Goal: Navigation & Orientation: Understand site structure

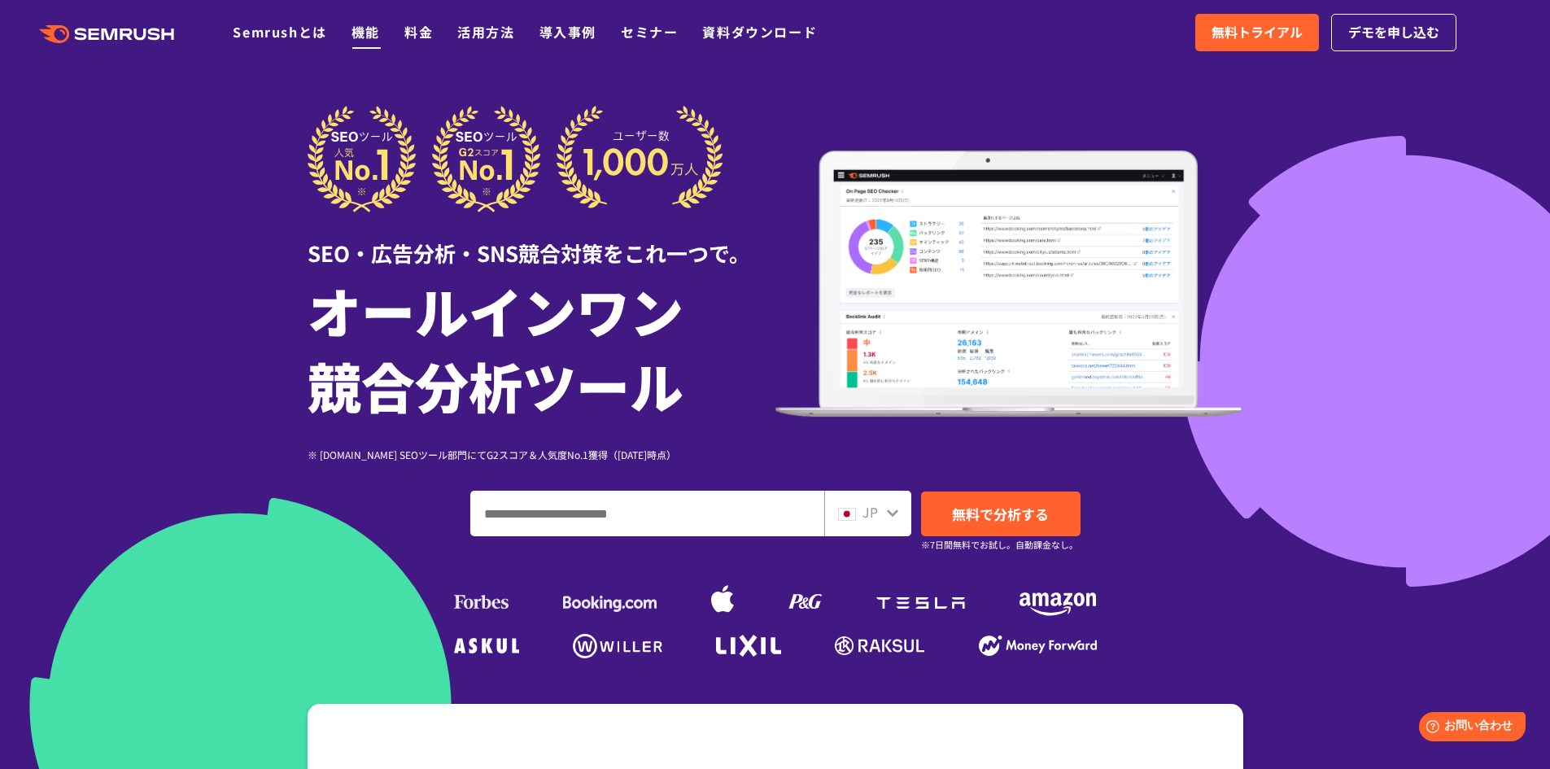
click at [364, 28] on link "機能" at bounding box center [365, 32] width 28 height 20
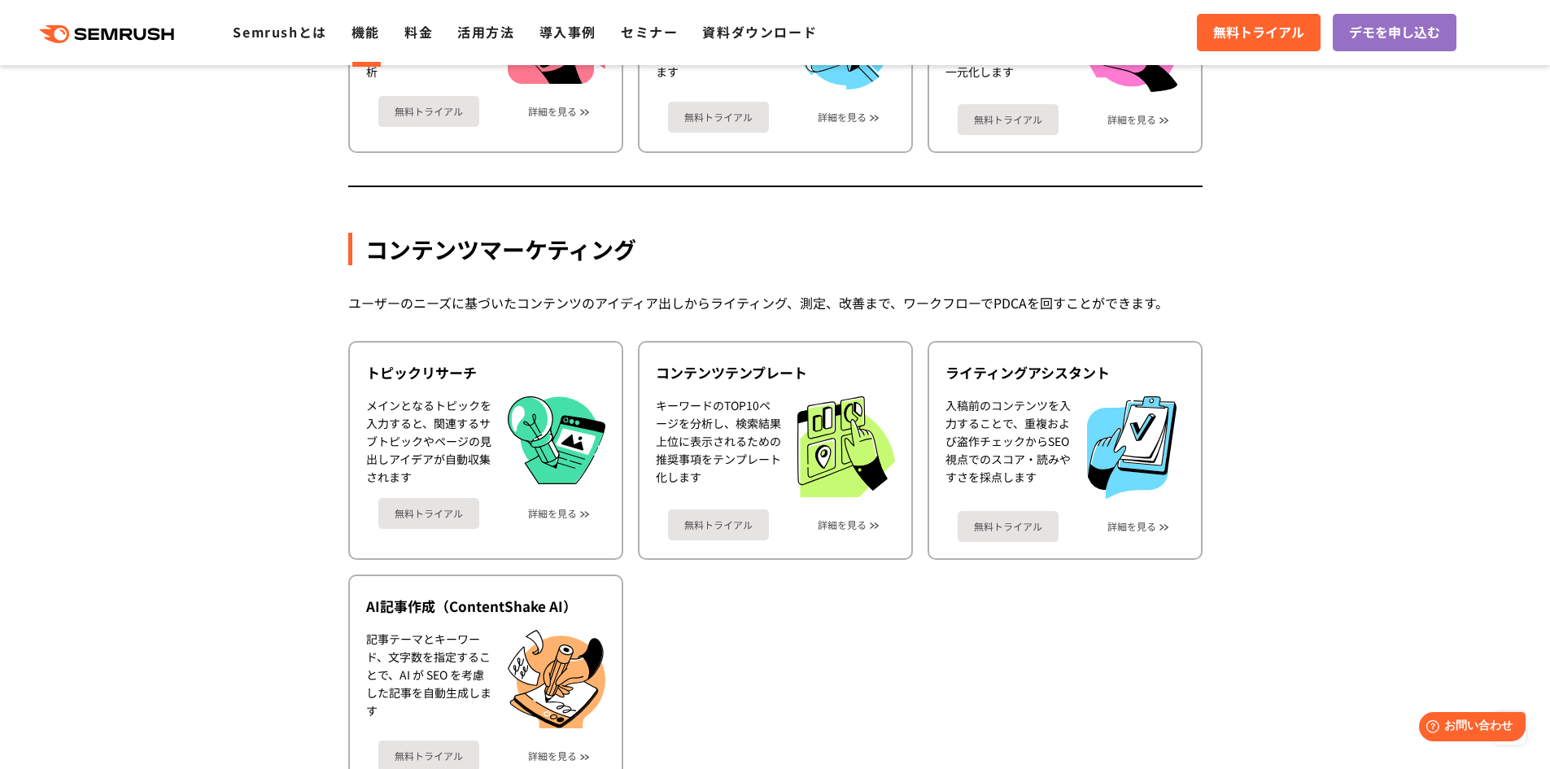
scroll to position [2684, 0]
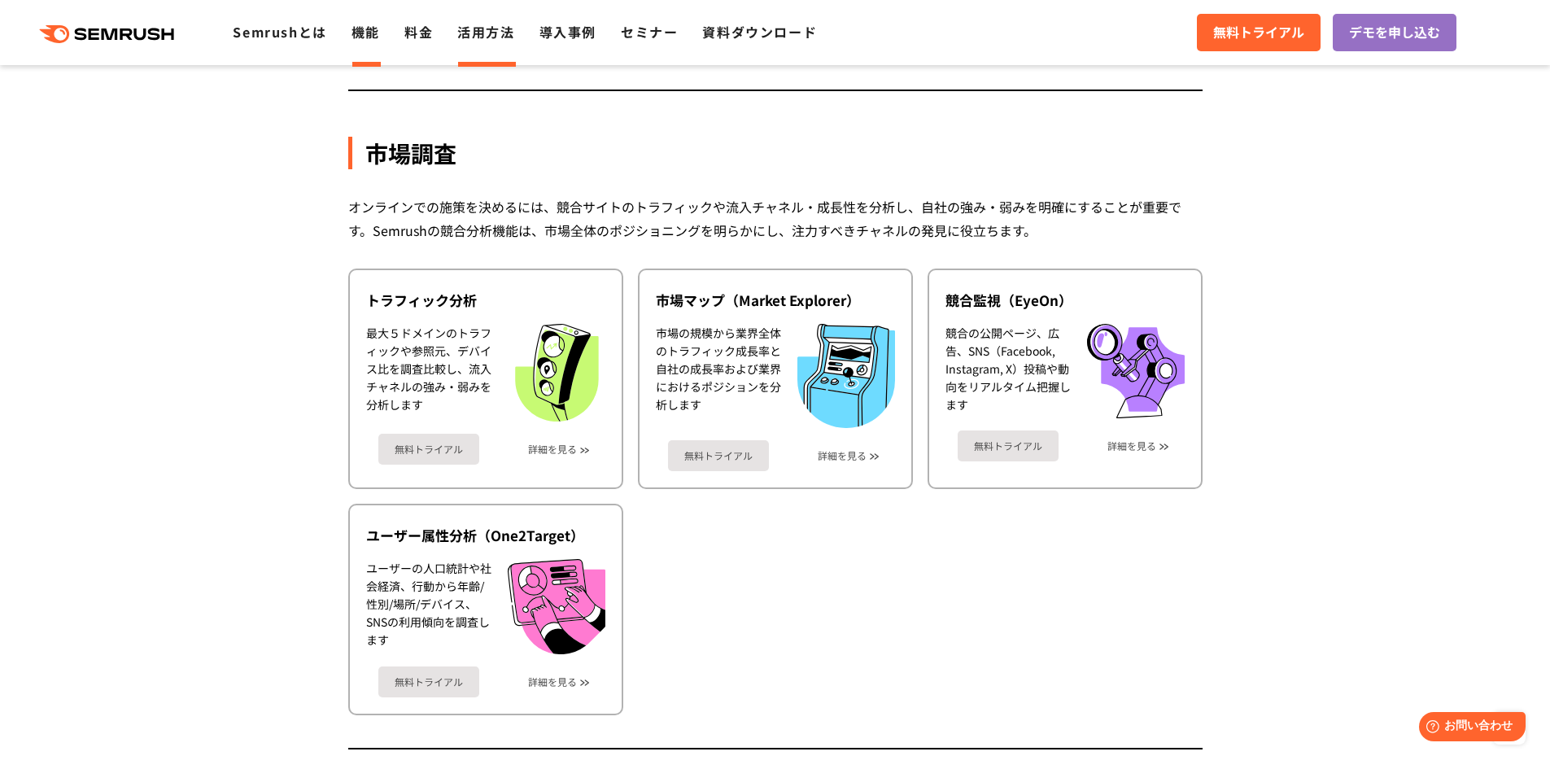
click at [463, 36] on link "活用方法" at bounding box center [485, 32] width 57 height 20
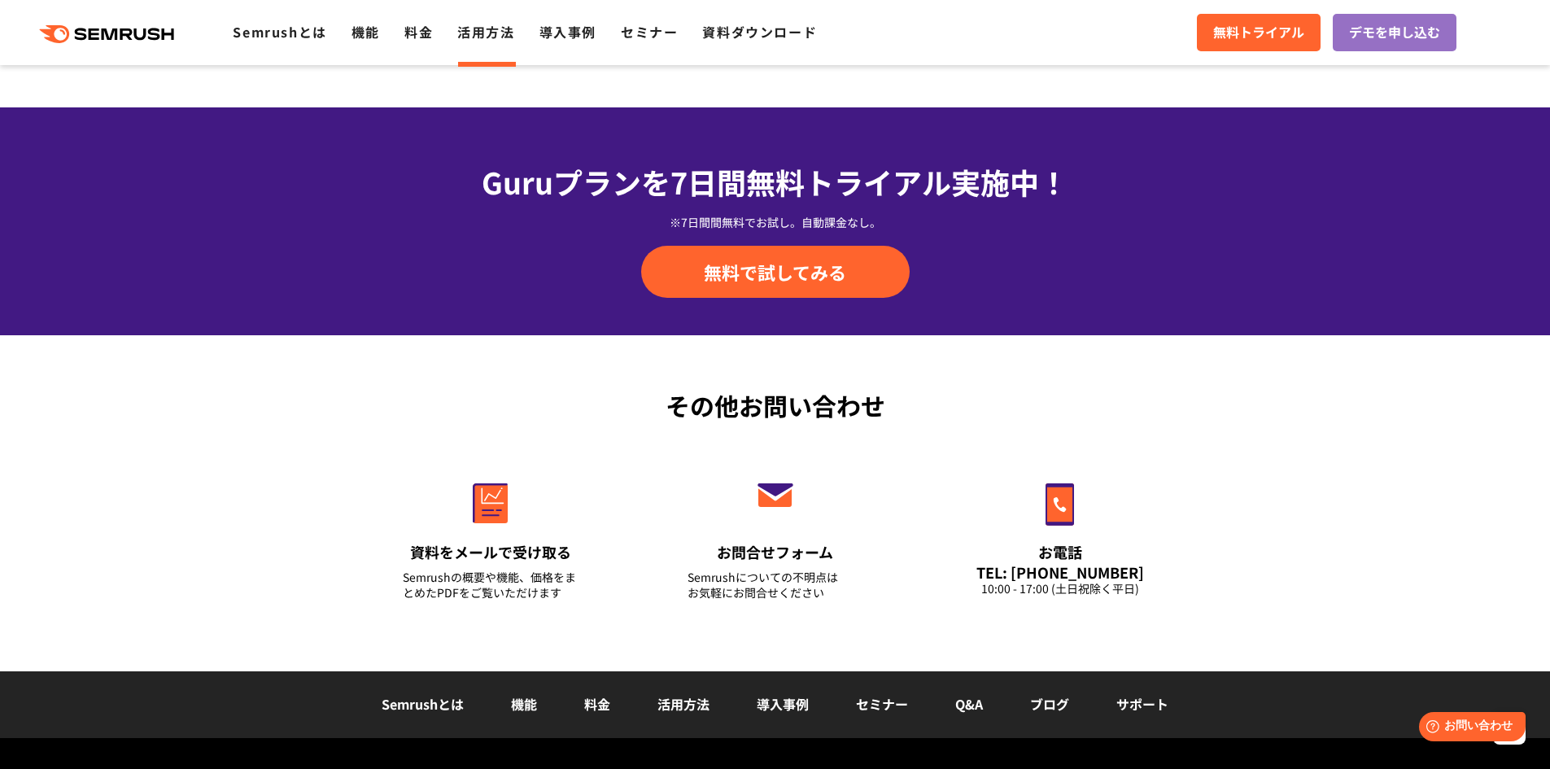
scroll to position [2290, 0]
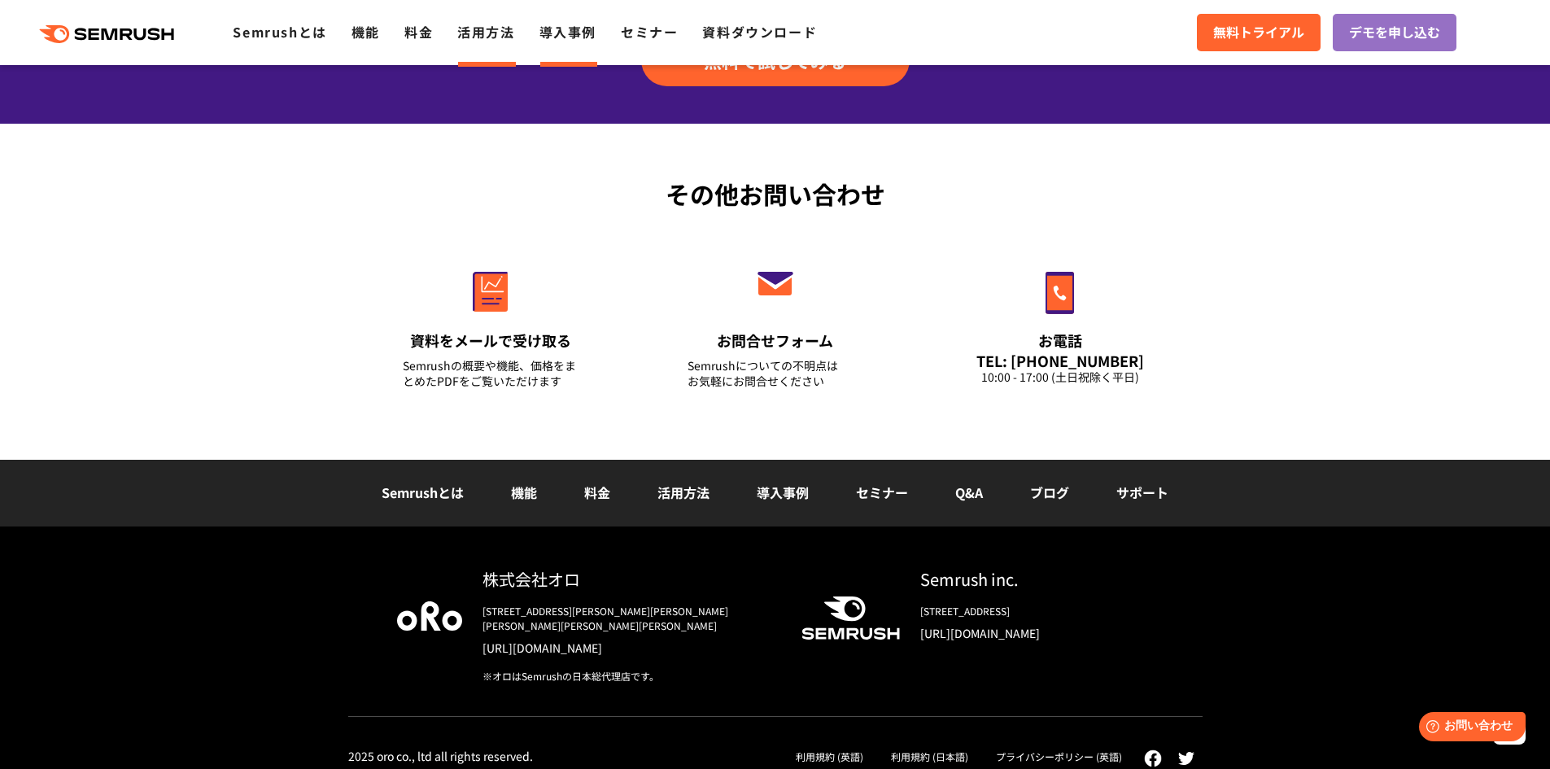
click at [591, 29] on link "導入事例" at bounding box center [567, 32] width 57 height 20
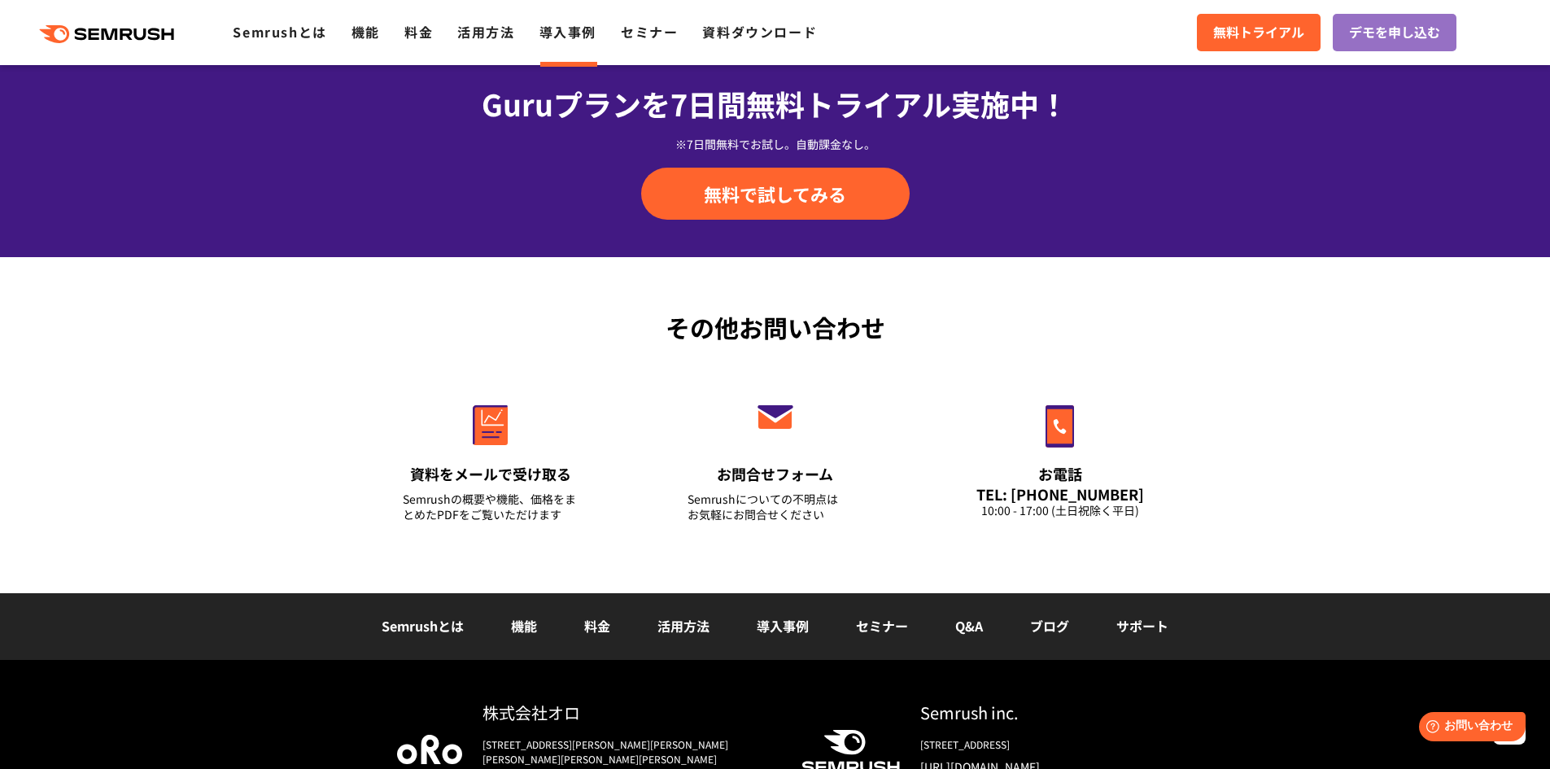
scroll to position [2042, 0]
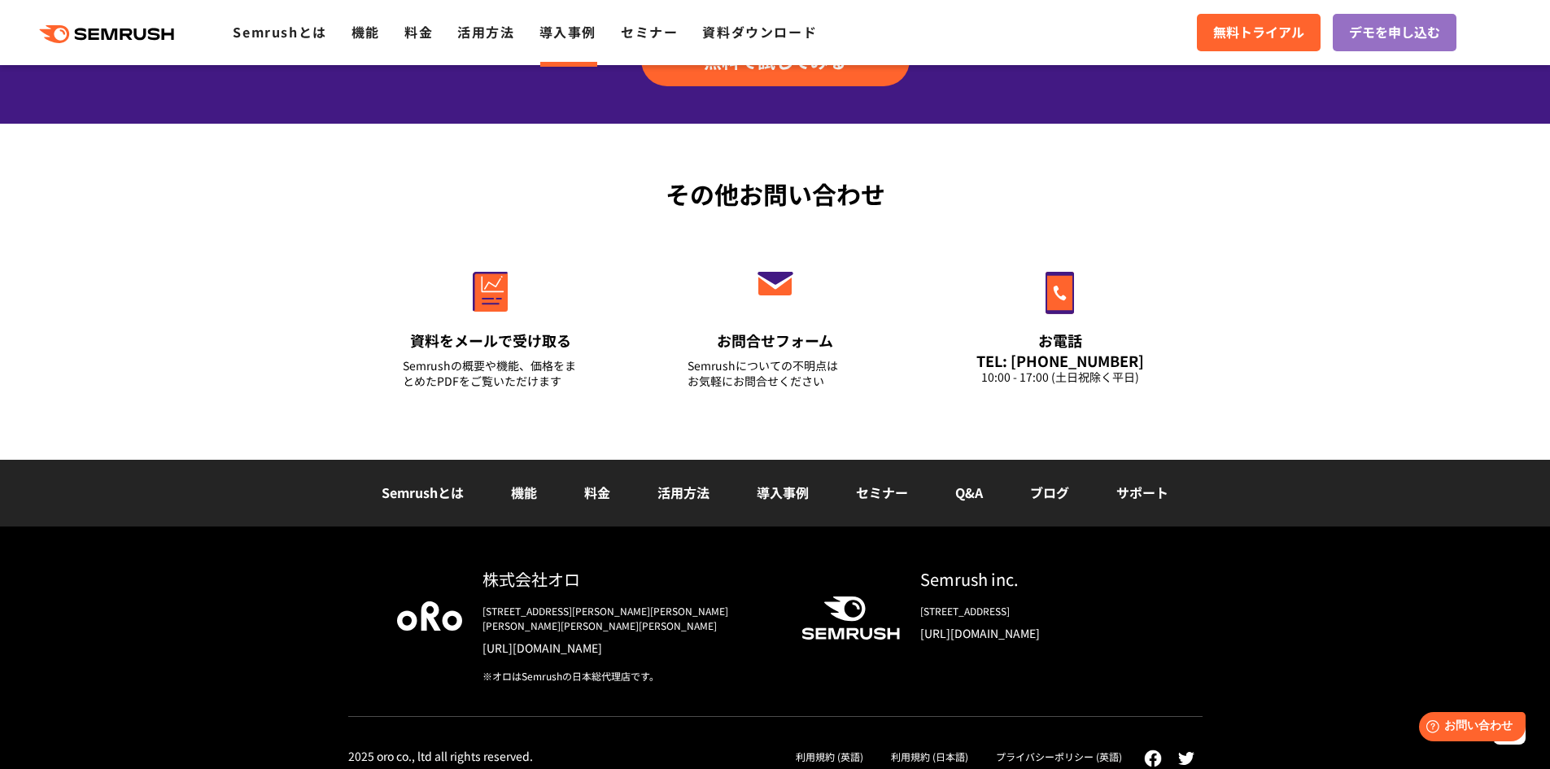
click at [1048, 487] on link "ブログ" at bounding box center [1049, 492] width 39 height 20
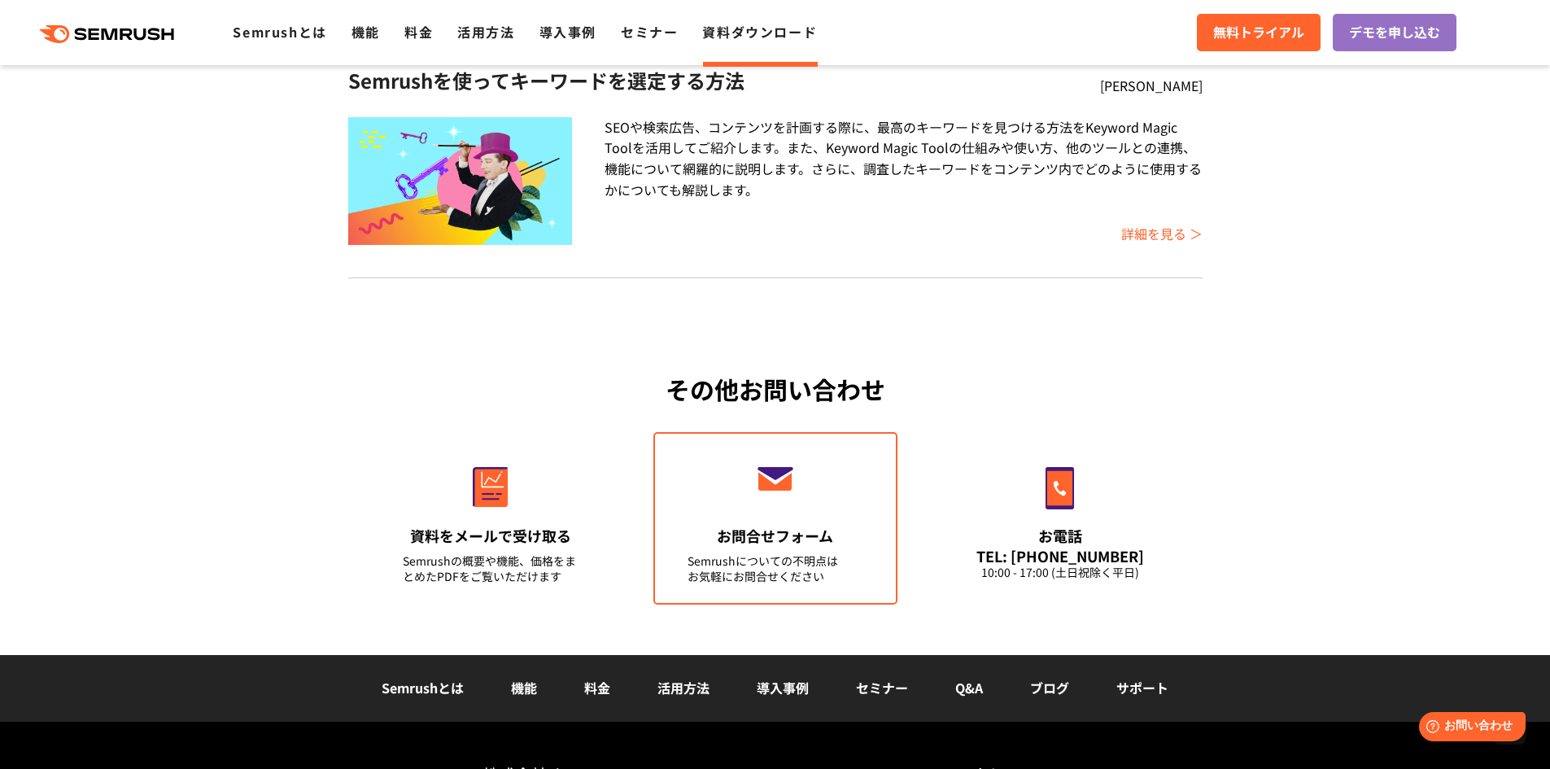
scroll to position [528, 0]
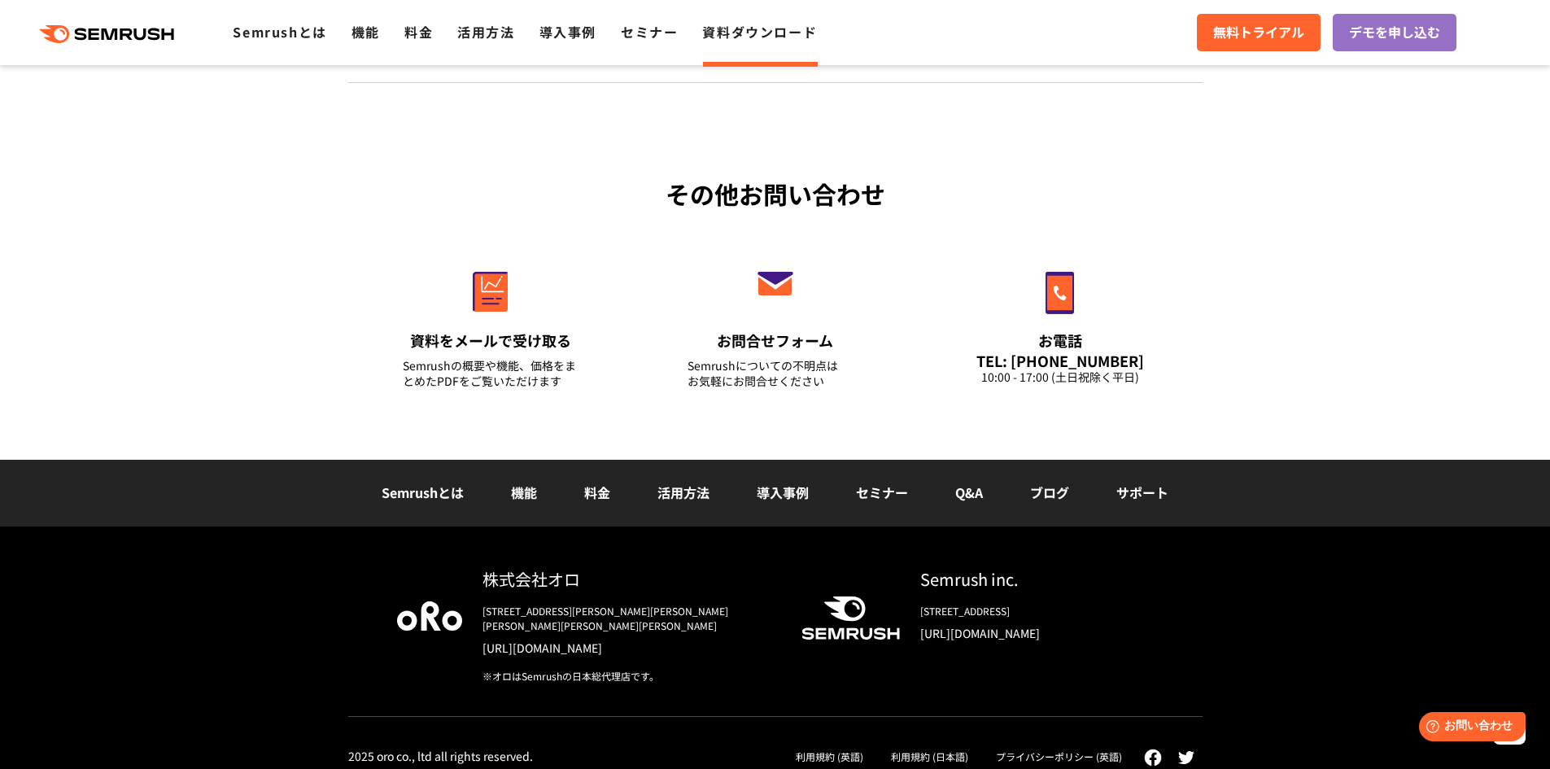
click at [425, 488] on link "Semrushとは" at bounding box center [422, 492] width 82 height 20
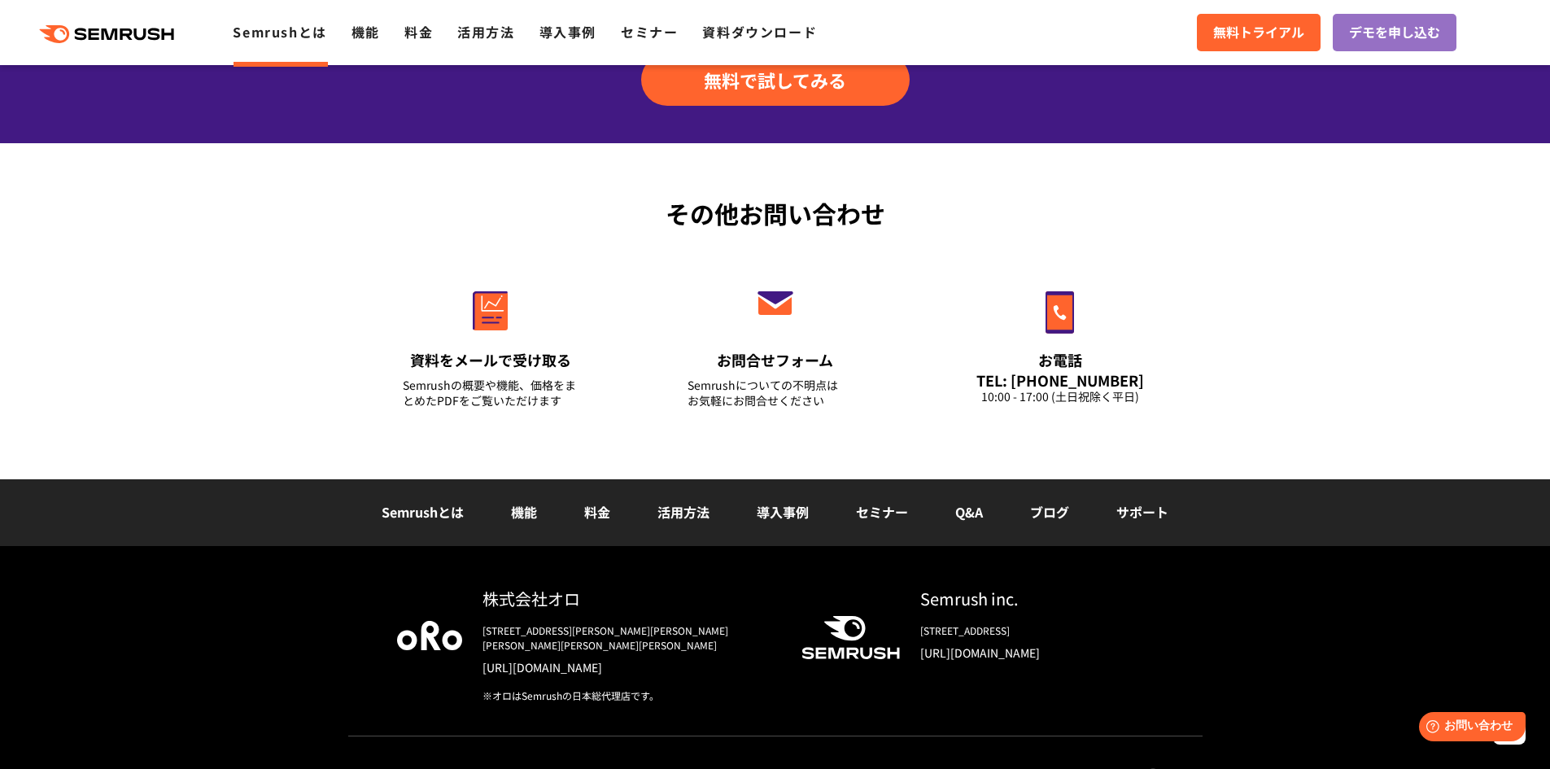
scroll to position [3881, 0]
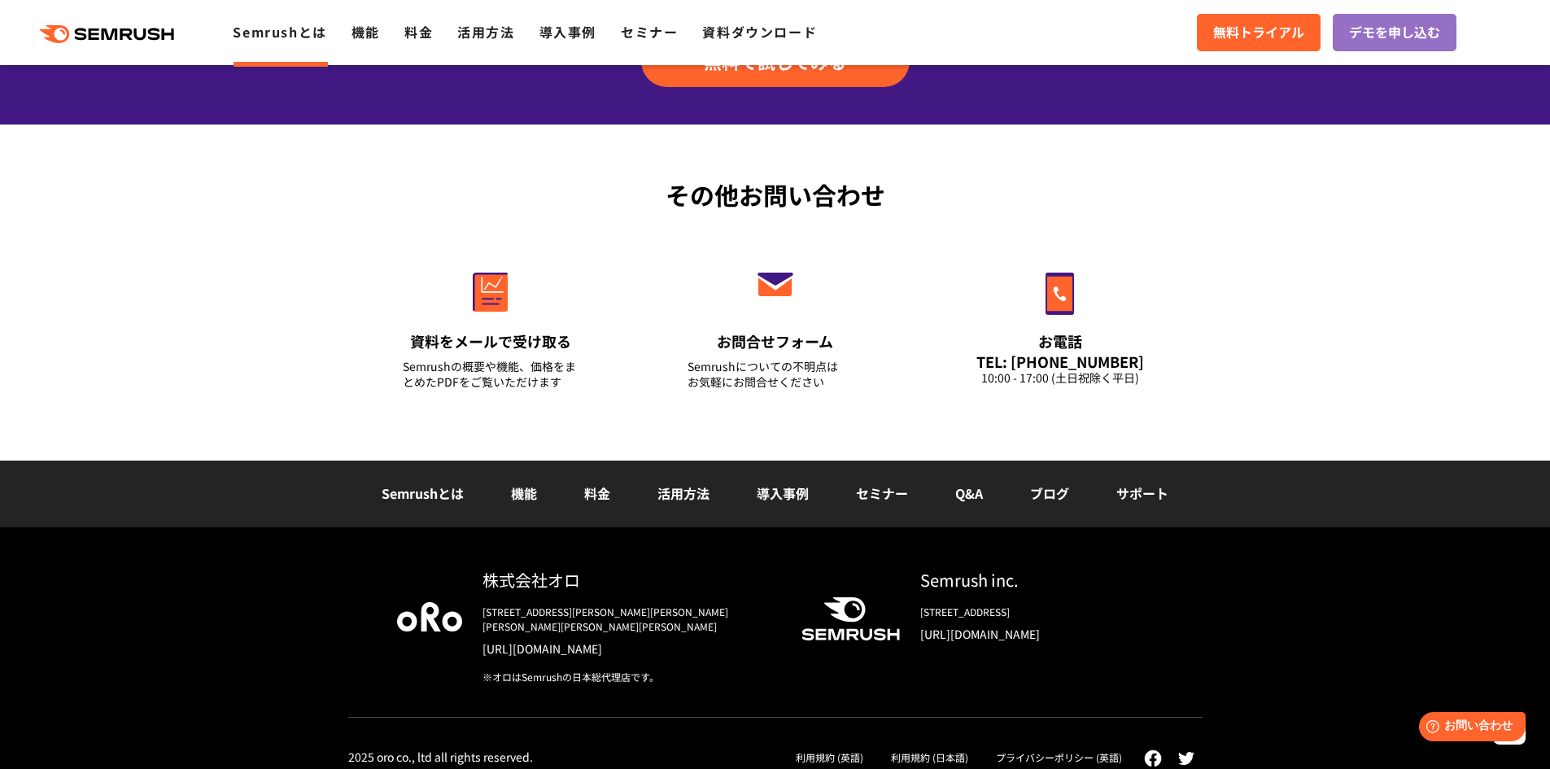
click at [532, 490] on link "機能" at bounding box center [524, 493] width 26 height 20
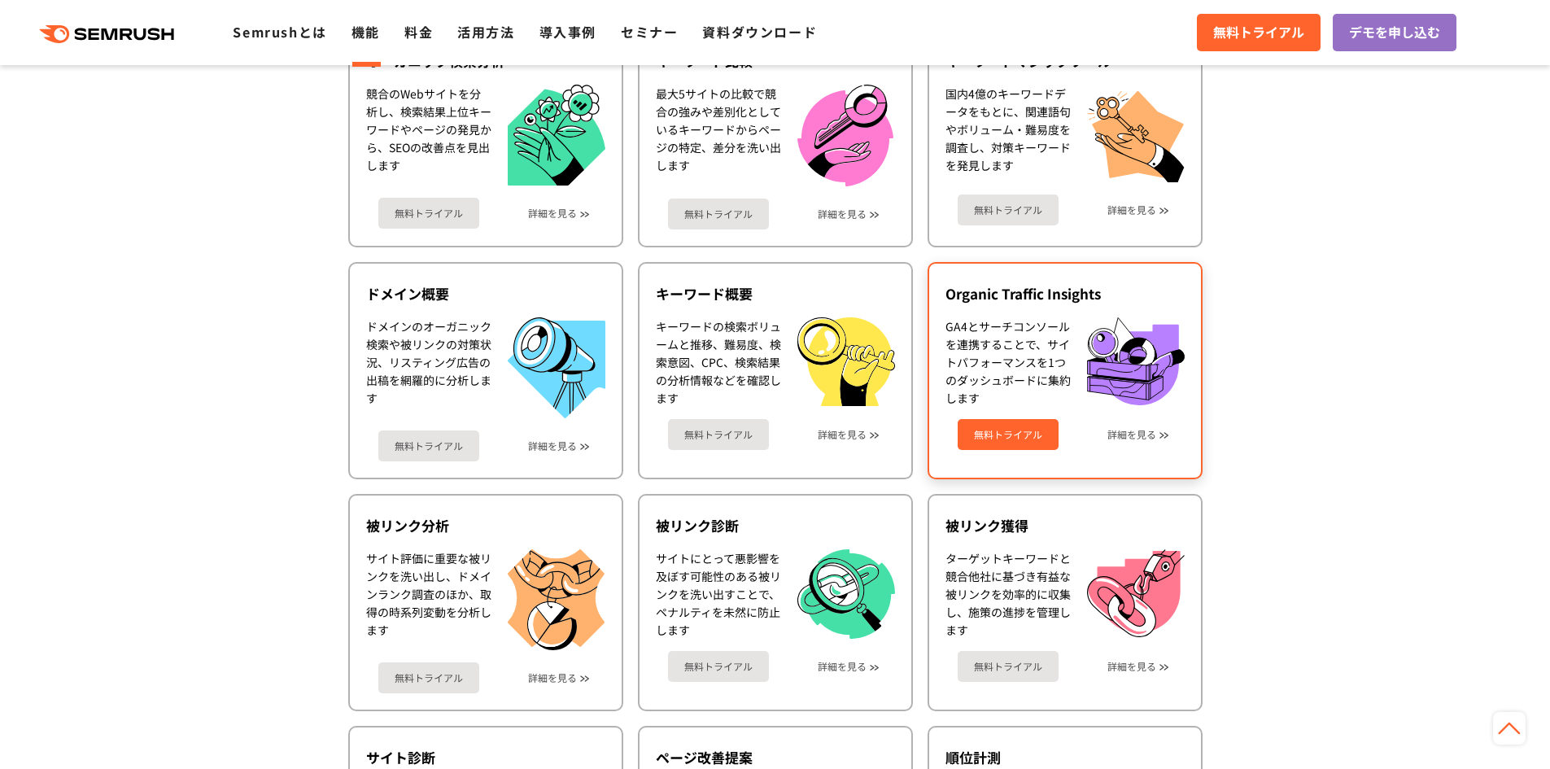
scroll to position [569, 0]
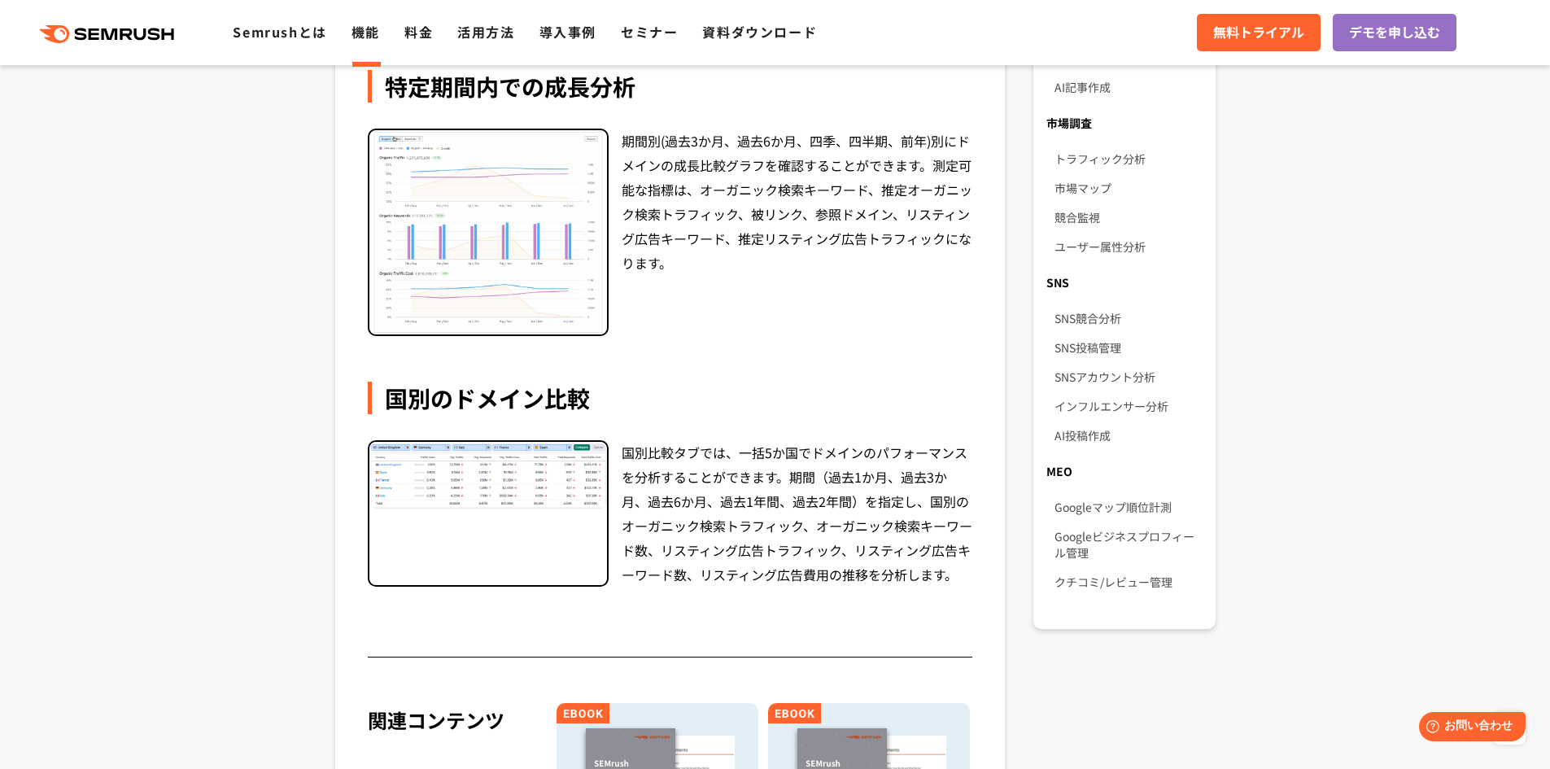
scroll to position [976, 0]
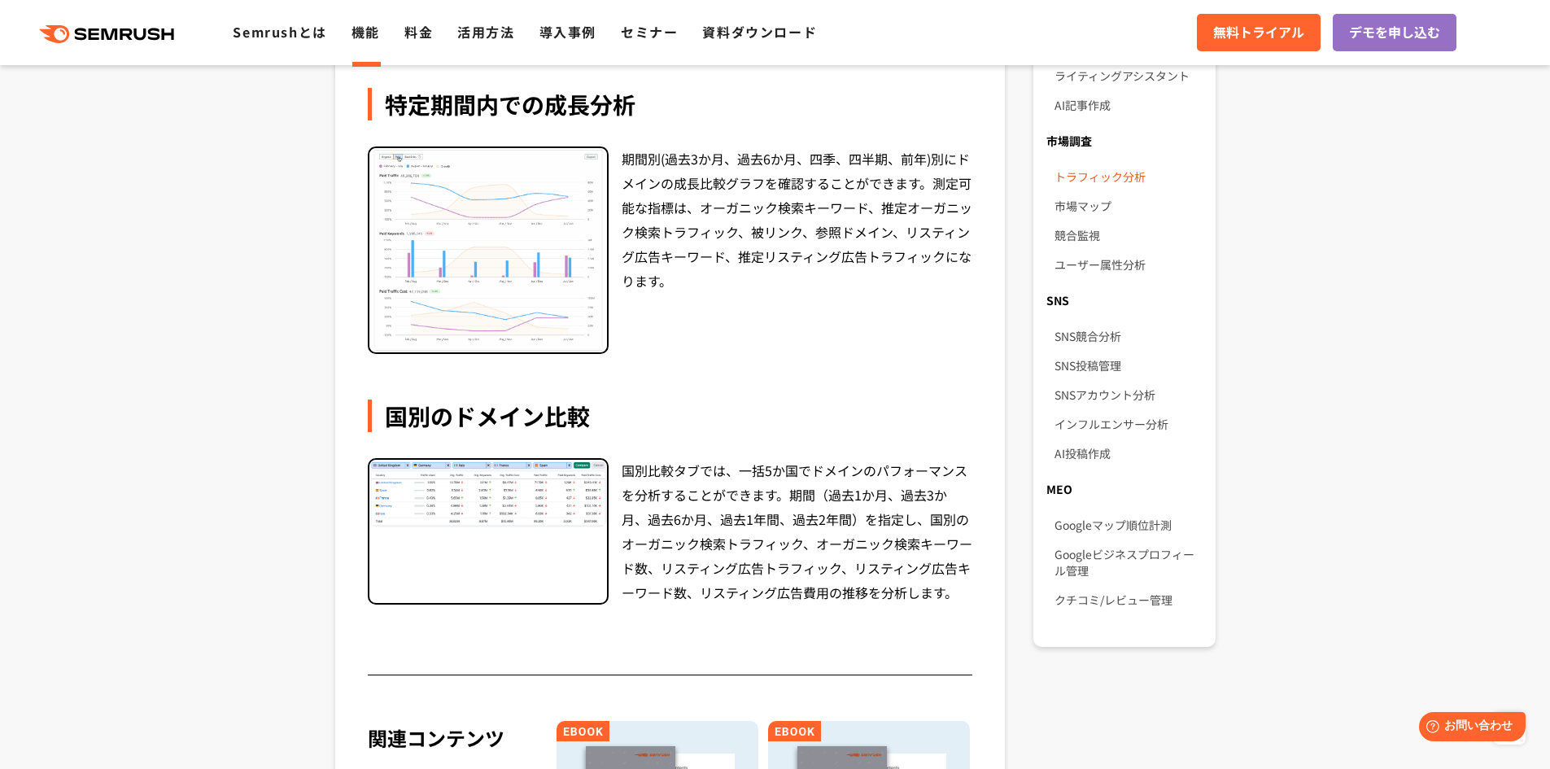
click at [1096, 162] on link "トラフィック分析" at bounding box center [1127, 176] width 147 height 29
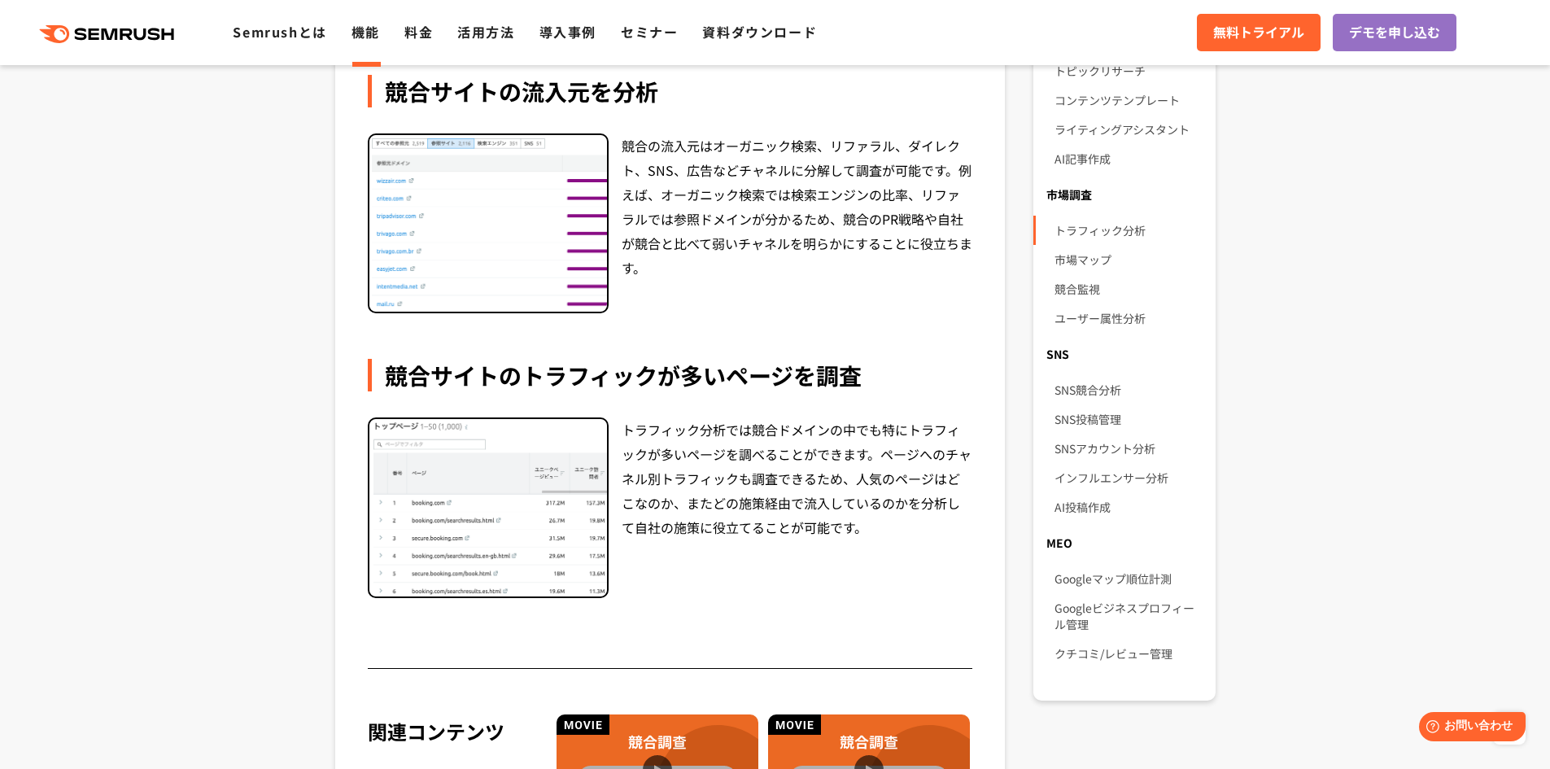
scroll to position [895, 0]
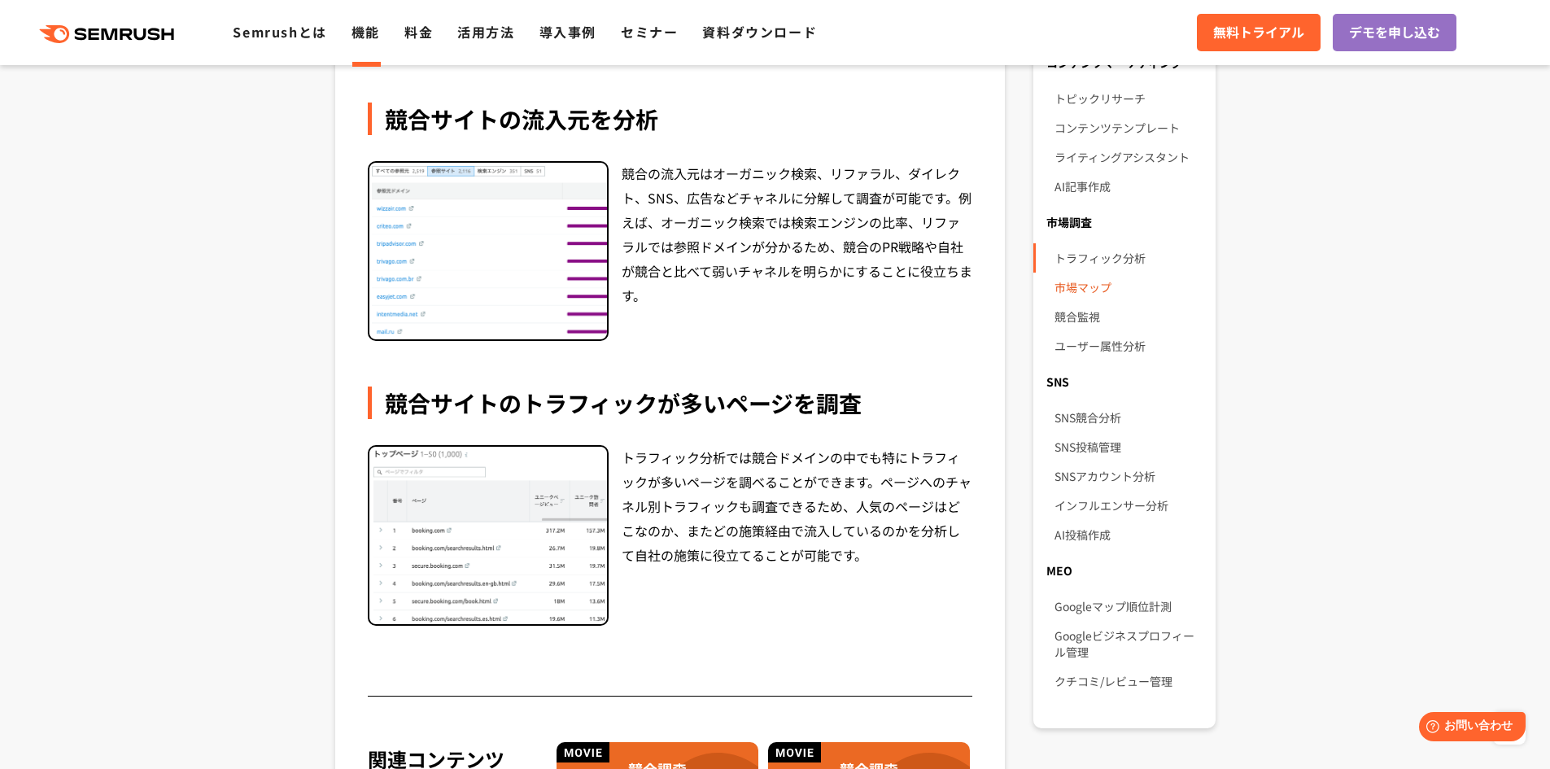
click at [1084, 275] on link "市場マップ" at bounding box center [1127, 286] width 147 height 29
